Goal: Contribute content

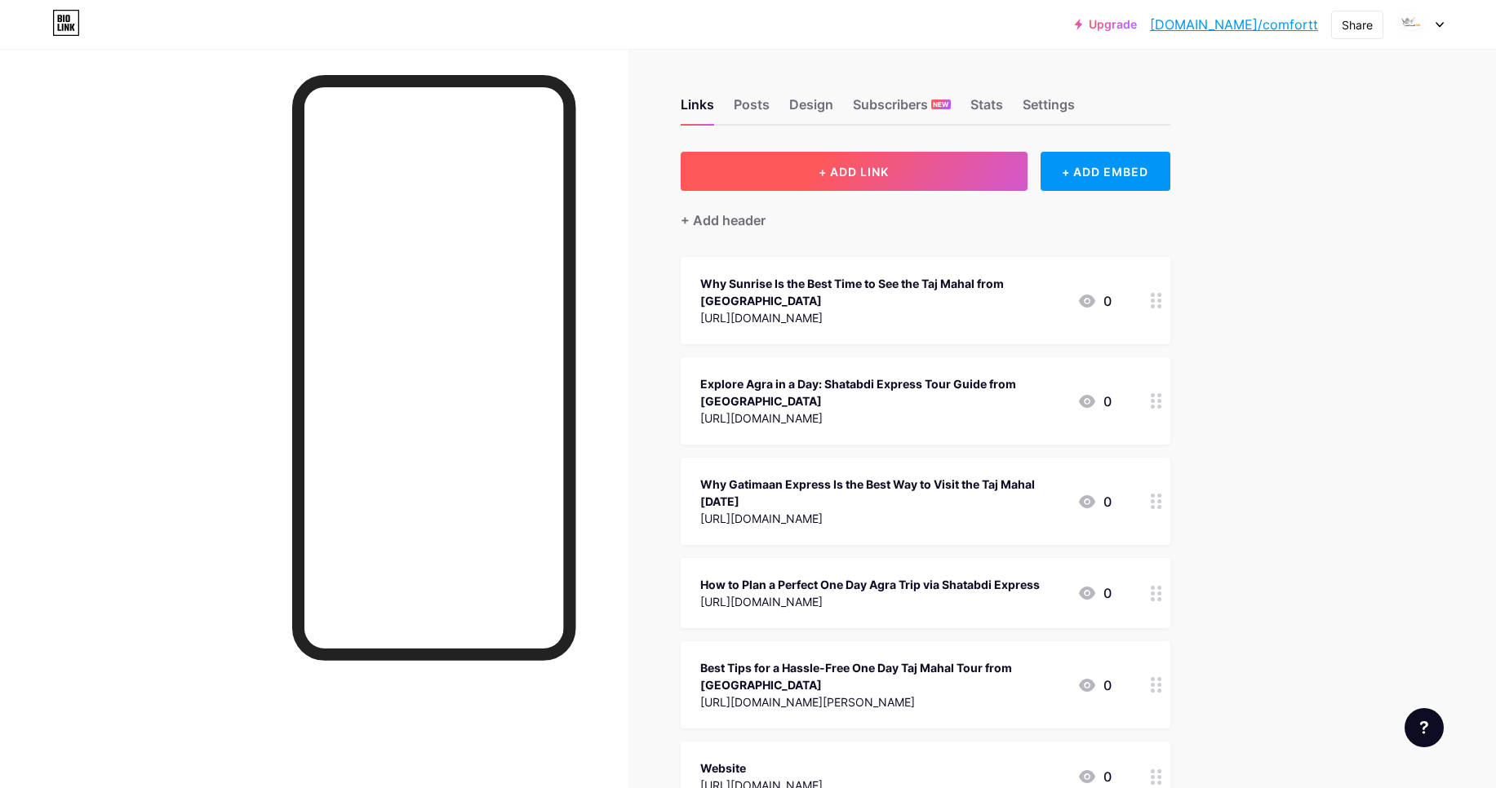
click at [852, 184] on button "+ ADD LINK" at bounding box center [854, 171] width 347 height 39
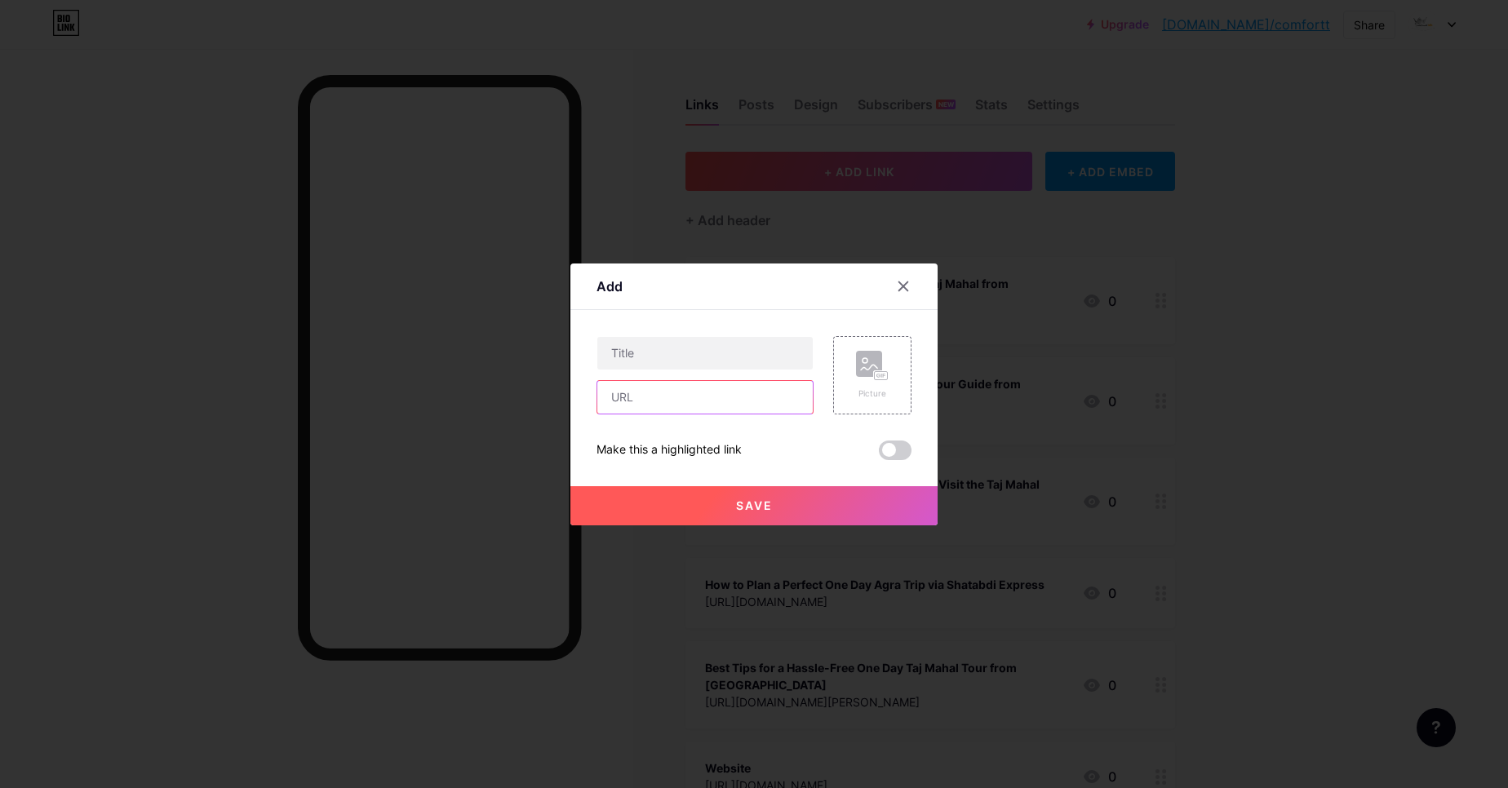
click at [671, 383] on input "text" at bounding box center [704, 397] width 215 height 33
paste input "[URL][DOMAIN_NAME]"
type input "[URL][DOMAIN_NAME]"
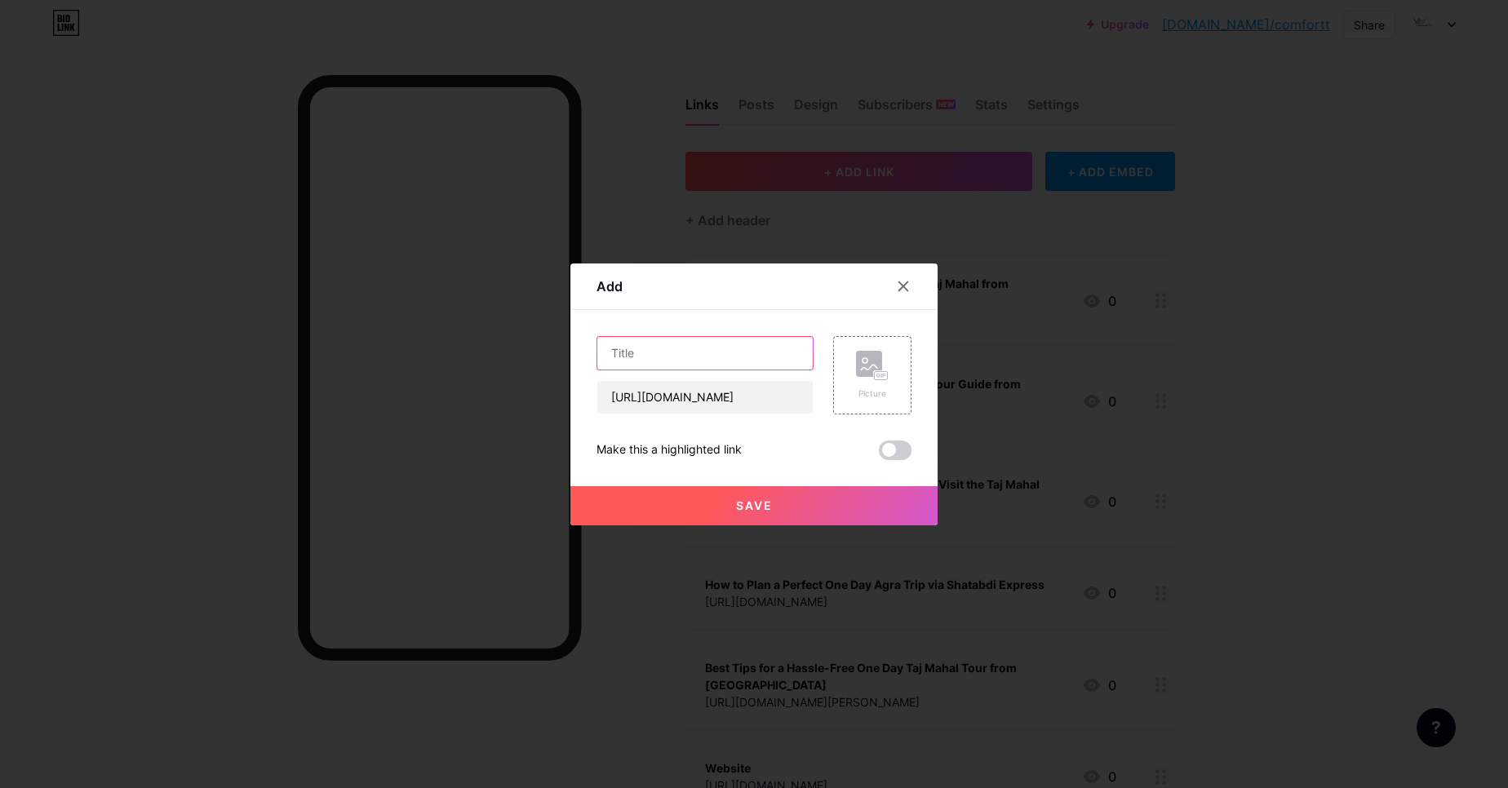
click at [677, 355] on input "text" at bounding box center [704, 353] width 215 height 33
paste input "Essential Travel Tips for Your Same Day Agra Tour by Car"
type input "Essential Travel Tips for Your Same Day Agra Tour by Car"
click at [891, 441] on span at bounding box center [895, 451] width 33 height 20
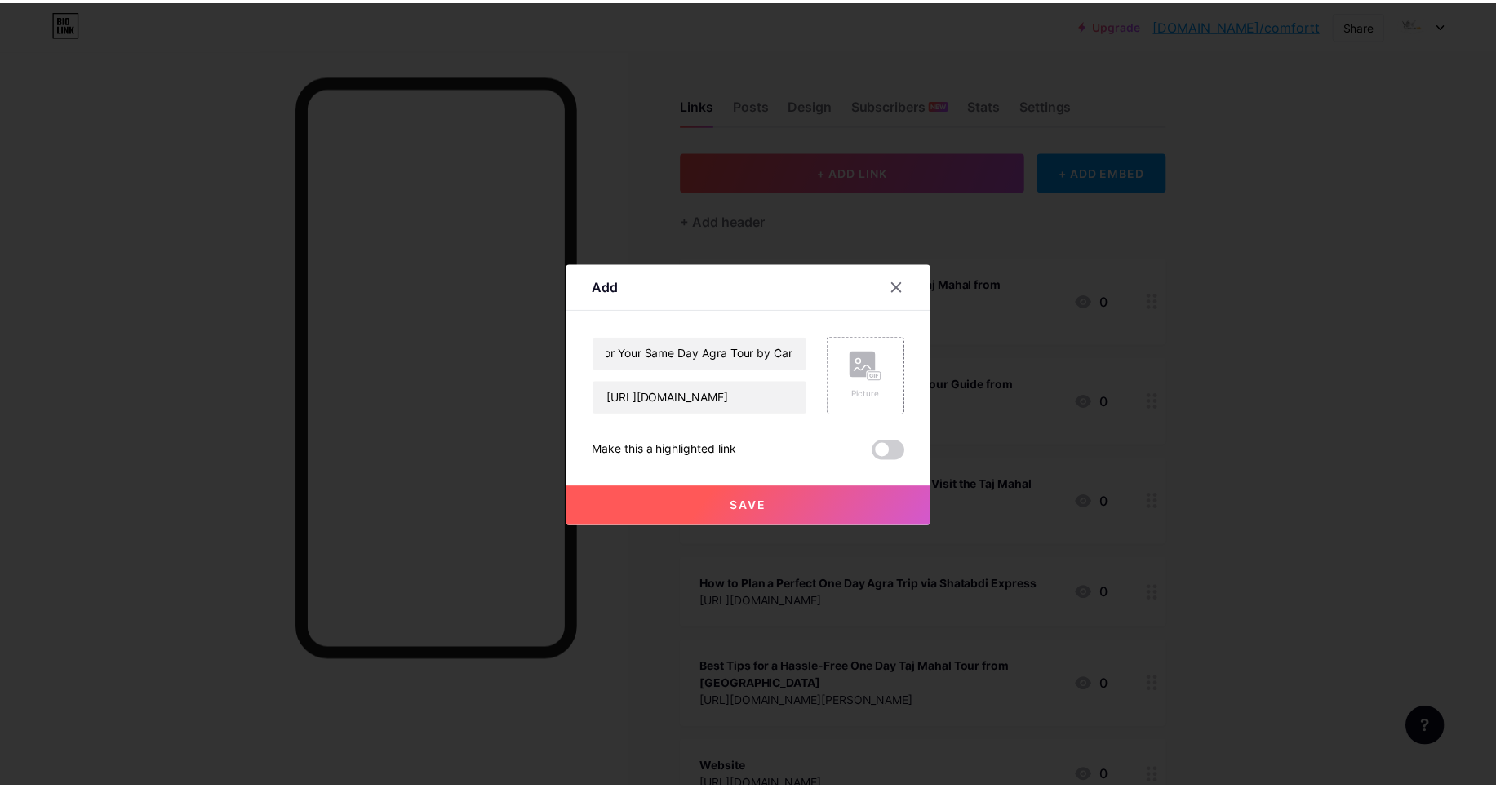
scroll to position [0, 0]
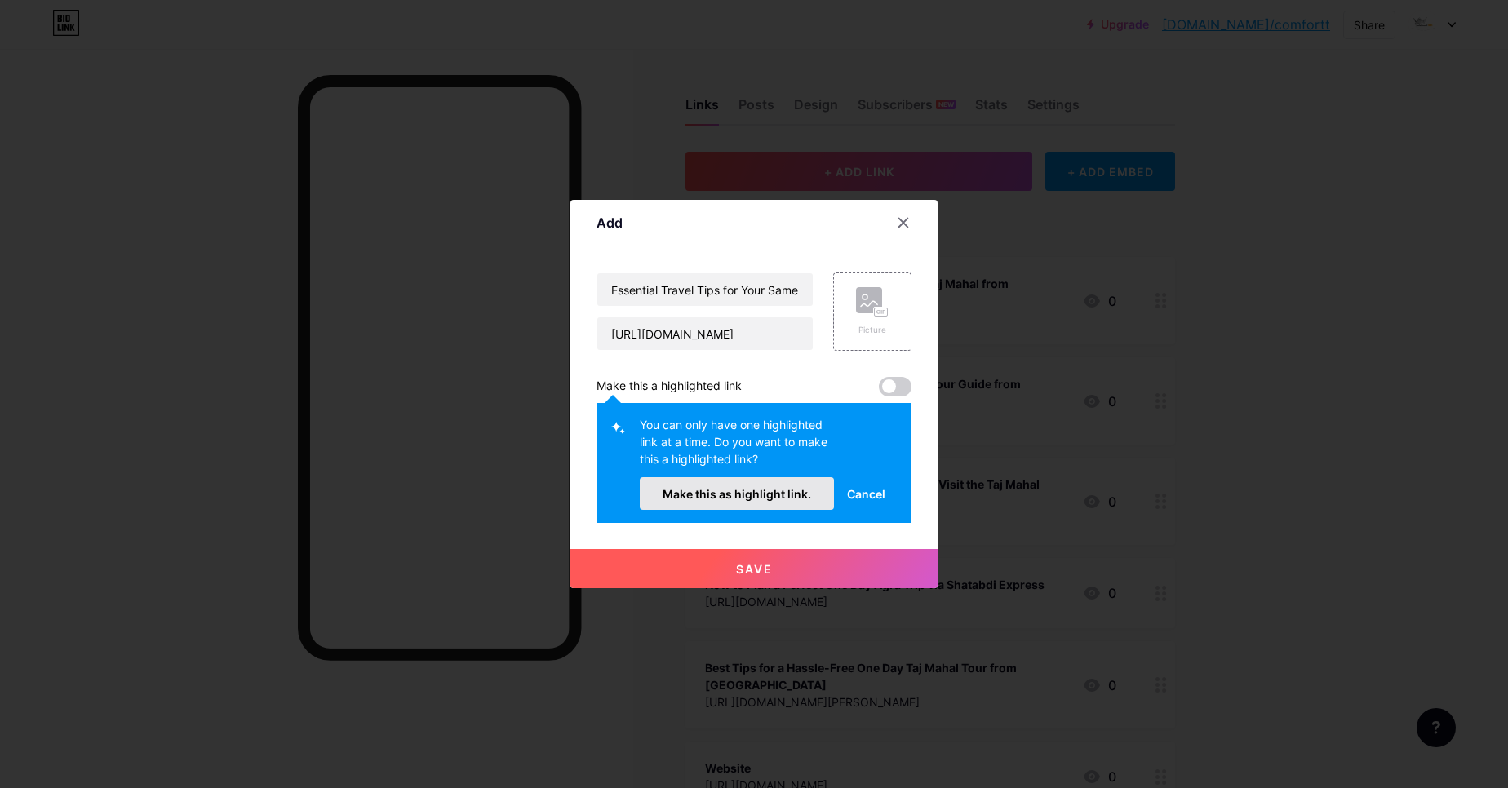
click at [769, 494] on span "Make this as highlight link." at bounding box center [737, 494] width 149 height 14
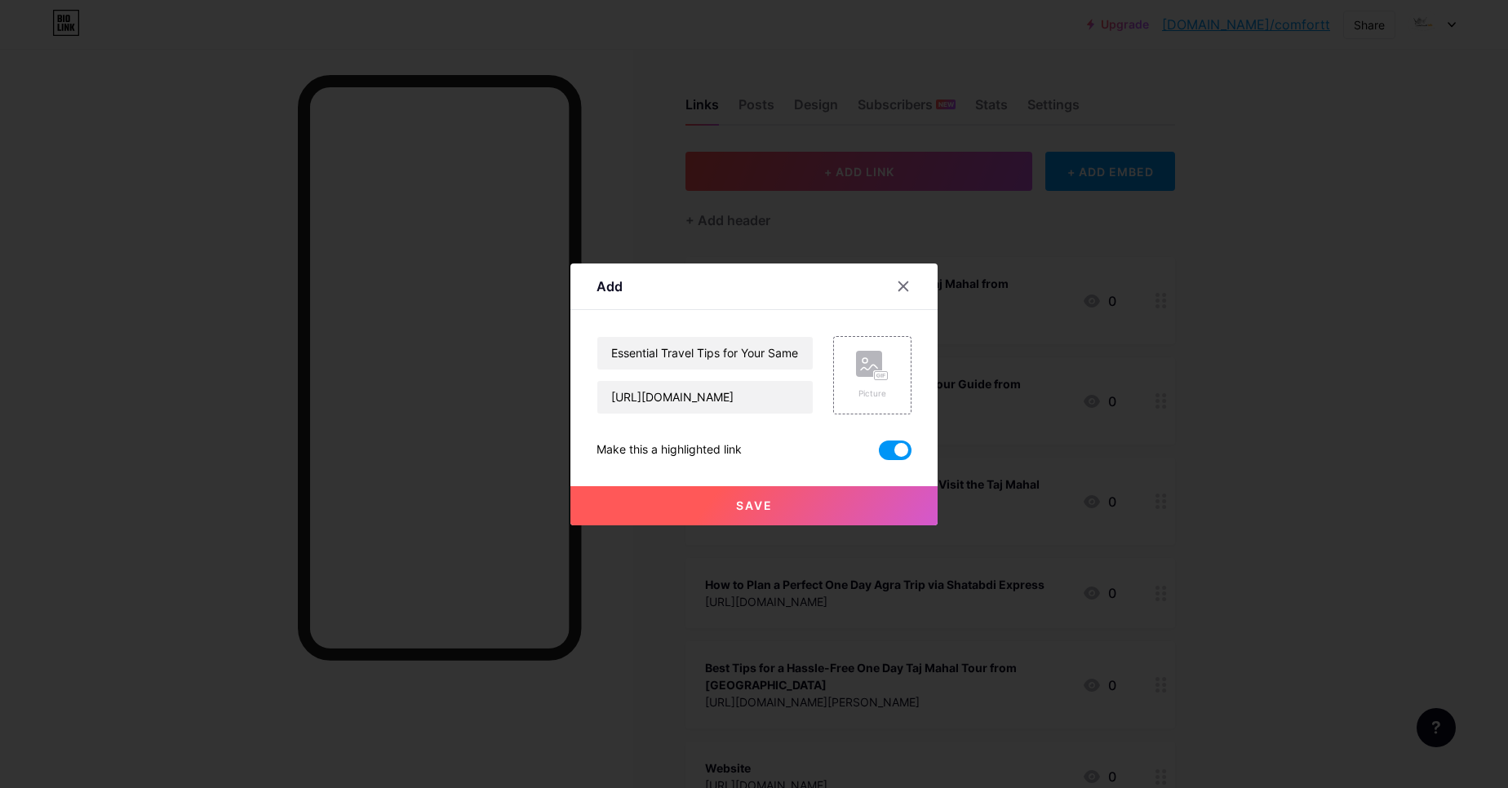
click at [770, 511] on button "Save" at bounding box center [754, 505] width 367 height 39
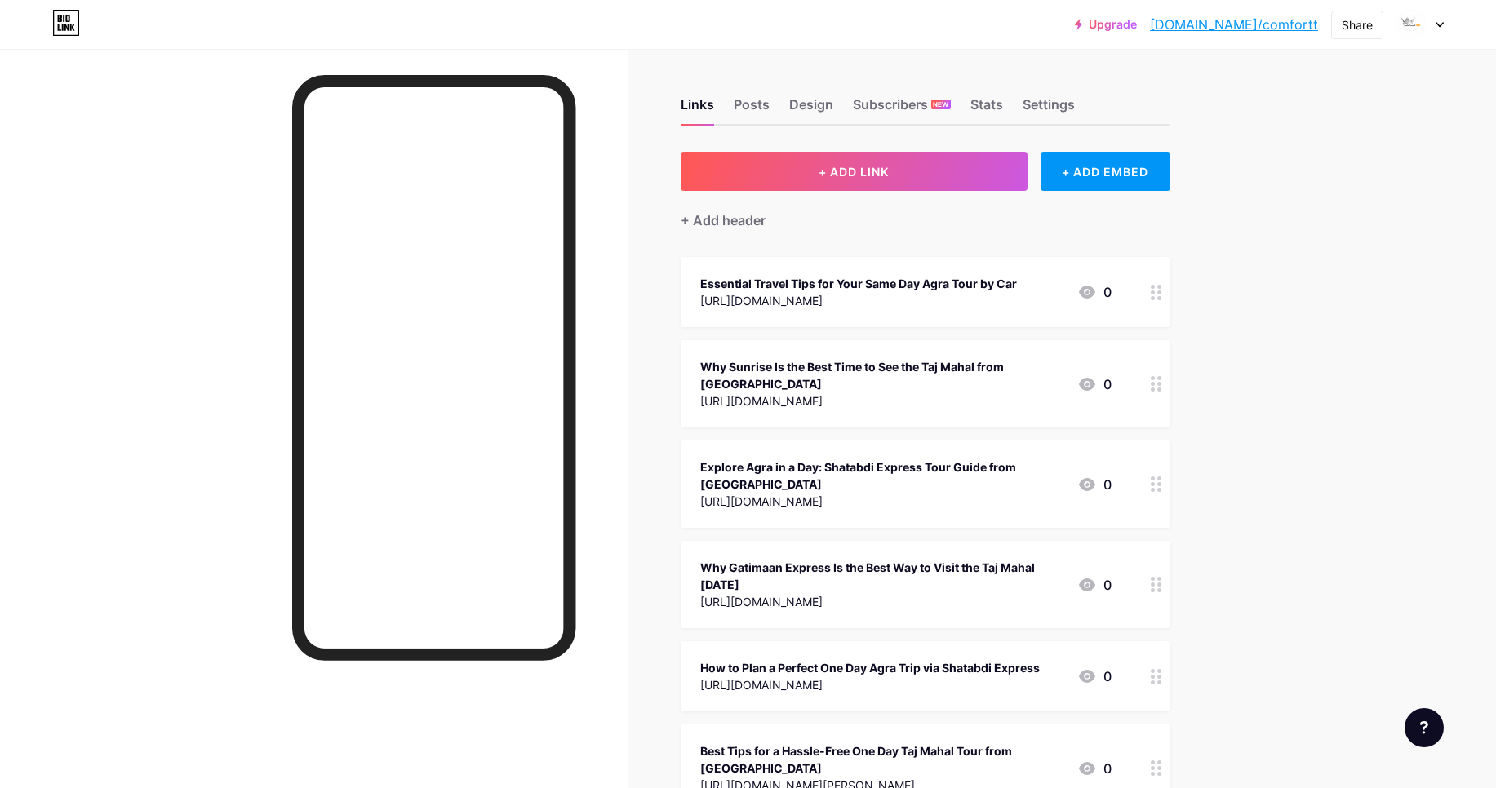
click at [1263, 24] on link "[DOMAIN_NAME]/comfortt" at bounding box center [1234, 25] width 168 height 20
